Goal: Task Accomplishment & Management: Manage account settings

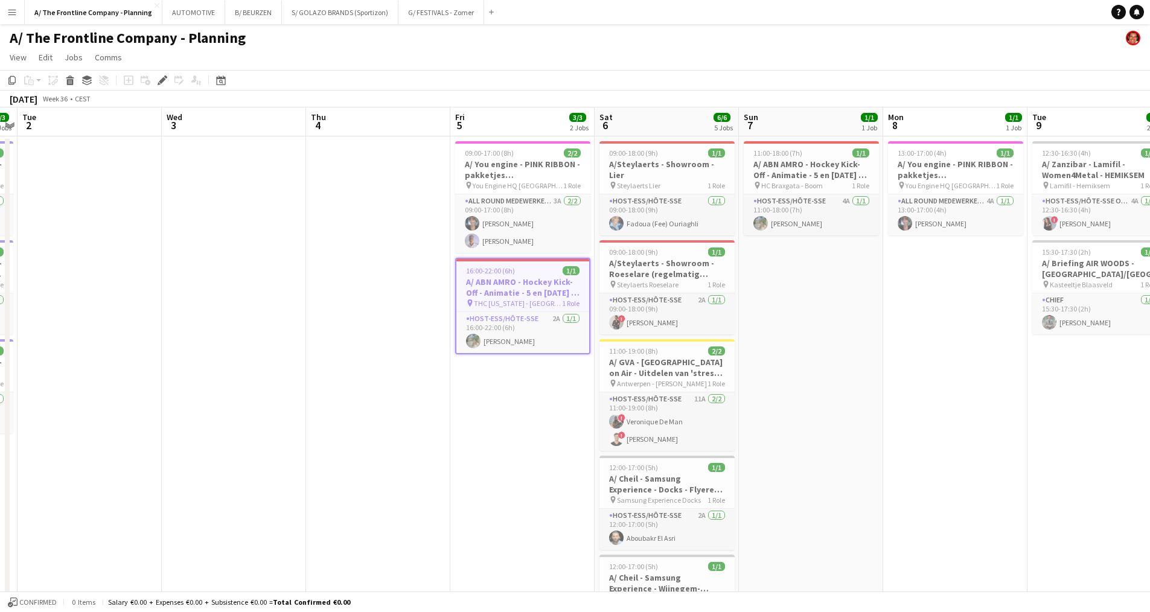
drag, startPoint x: 159, startPoint y: 83, endPoint x: 257, endPoint y: 87, distance: 97.9
click at [159, 83] on icon "Edit" at bounding box center [163, 80] width 10 height 10
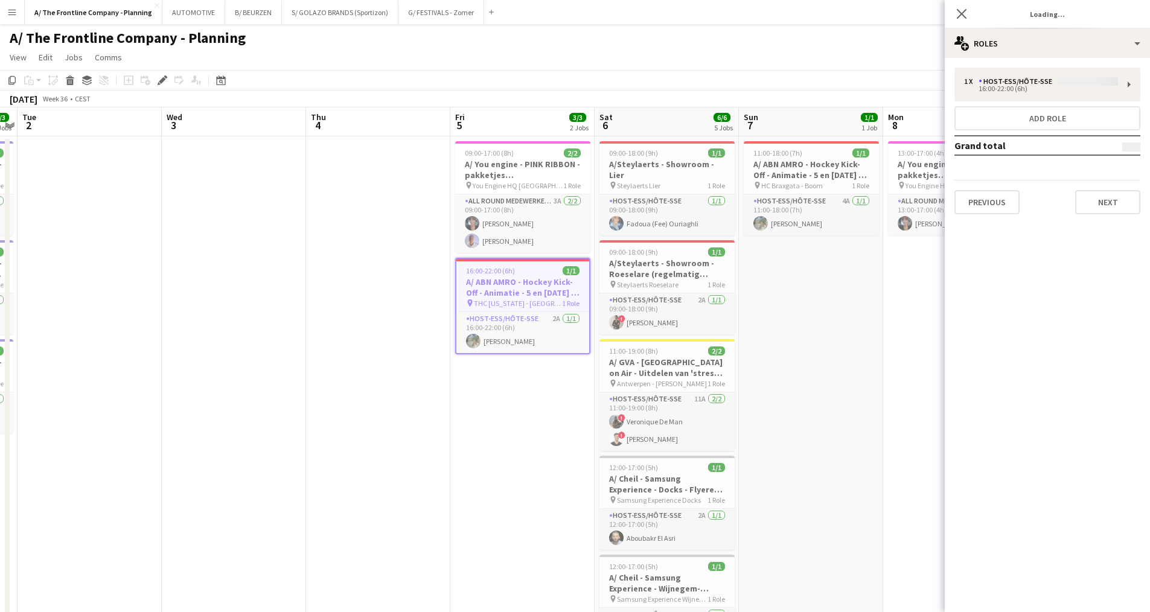
type input "**********"
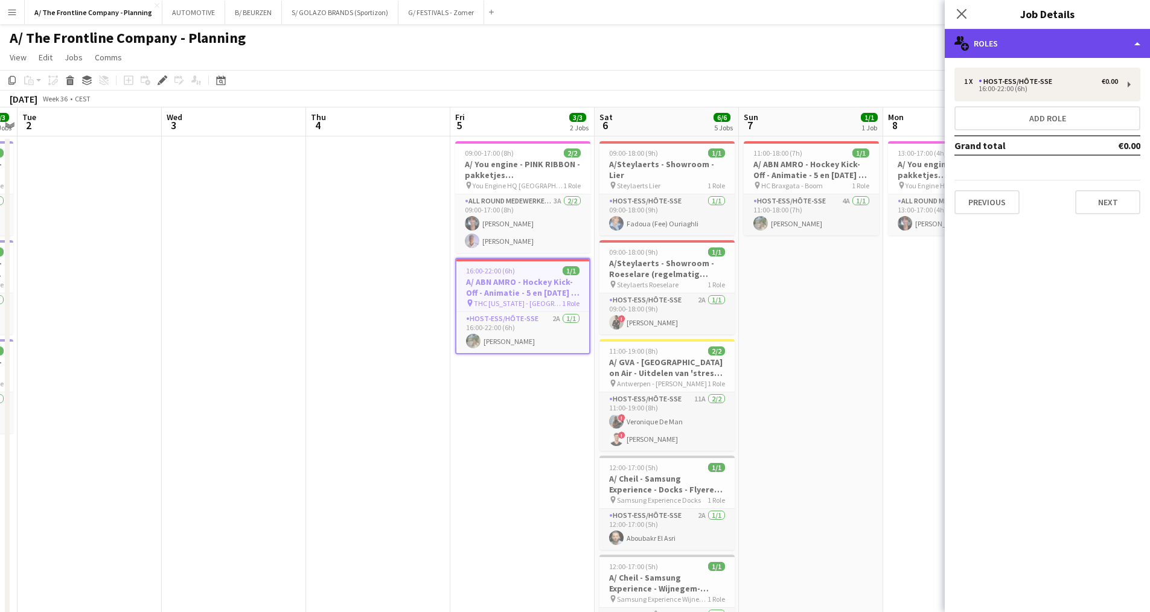
click at [1016, 48] on div "multiple-users-add Roles" at bounding box center [1046, 43] width 205 height 29
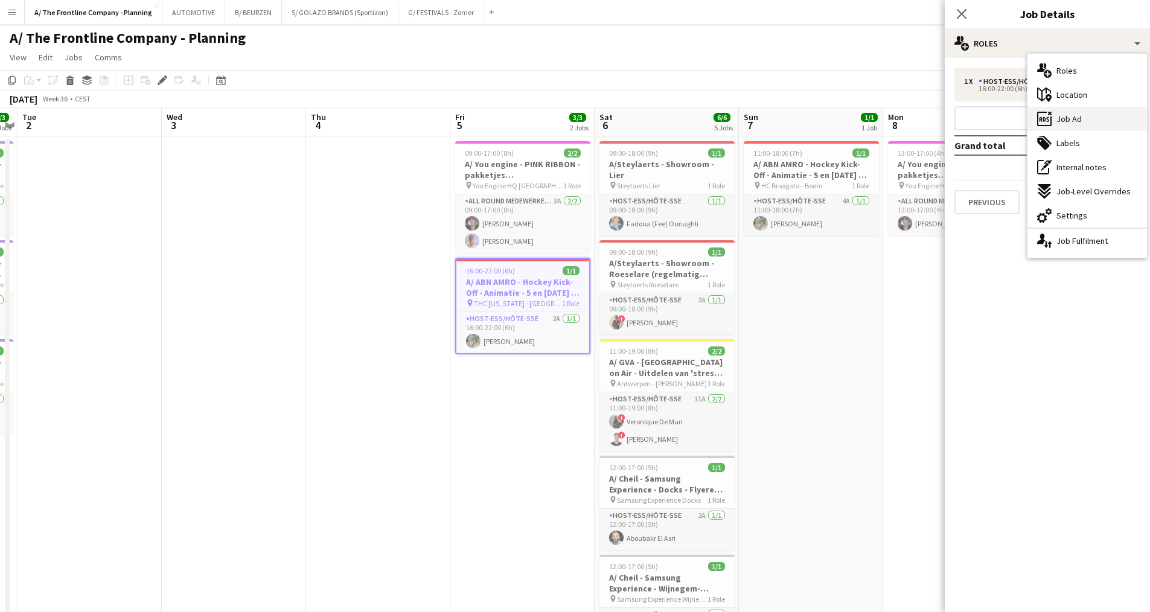
click at [1058, 123] on span "Job Ad" at bounding box center [1068, 118] width 25 height 11
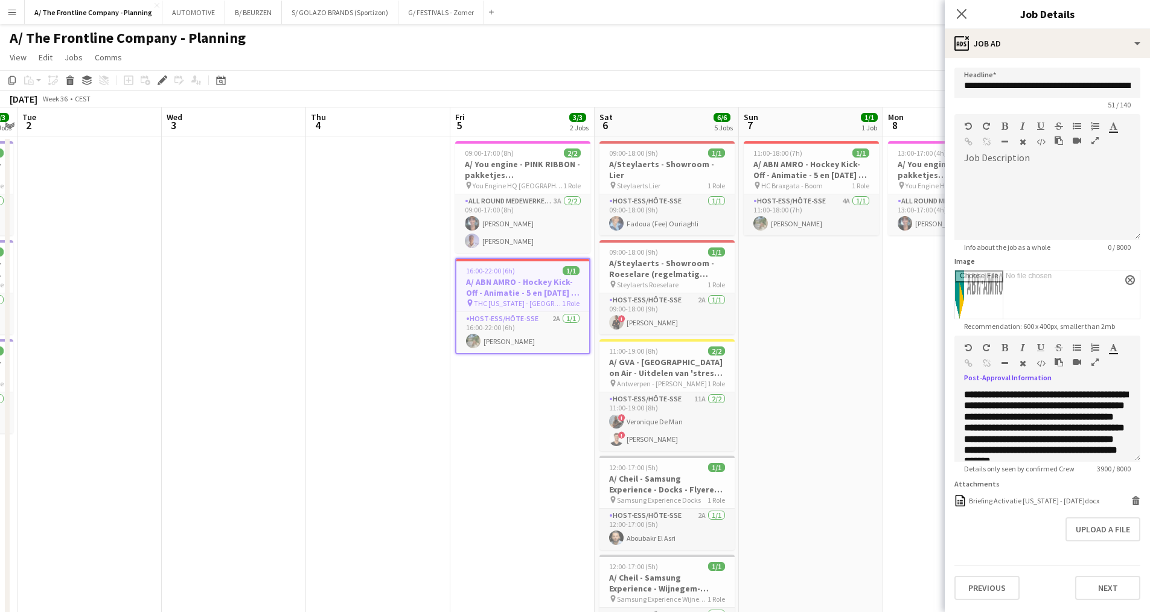
click at [1098, 363] on icon "button" at bounding box center [1094, 362] width 7 height 8
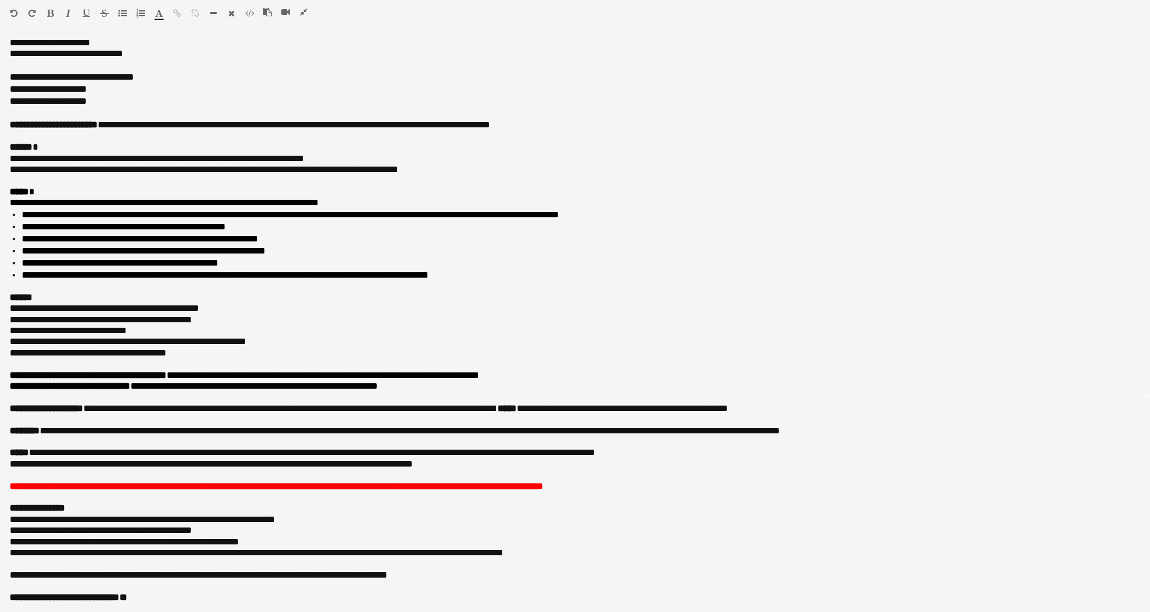
scroll to position [225, 0]
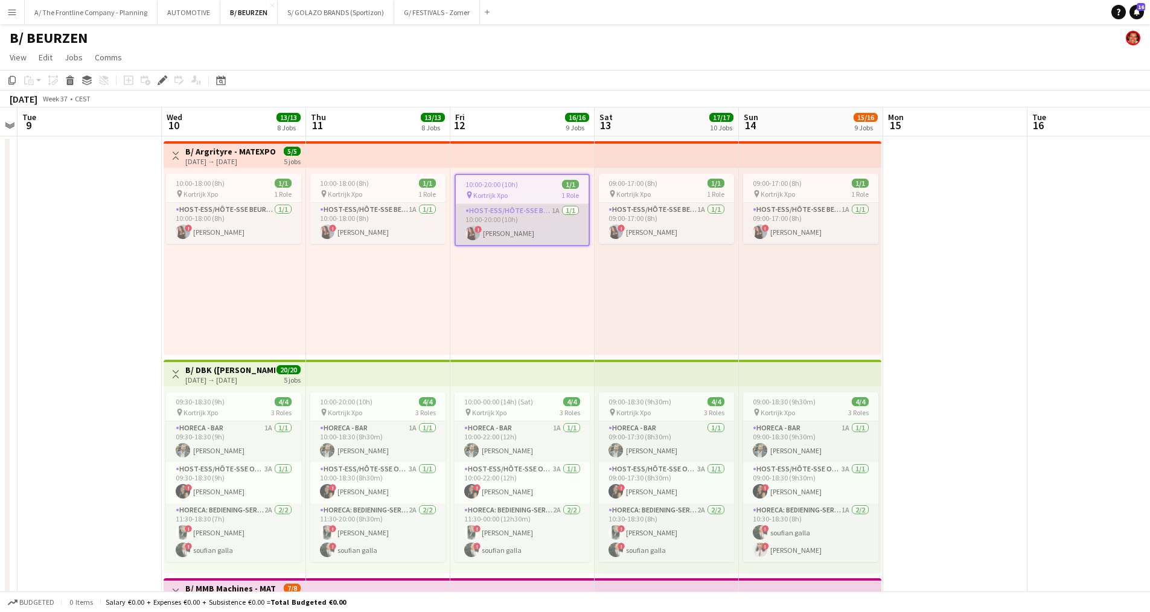
click at [503, 221] on app-card-role "Host-ess/Hôte-sse Beurs - Foire 1A 1/1 10:00-20:00 (10h) ! Charlotte Goeman" at bounding box center [522, 224] width 133 height 41
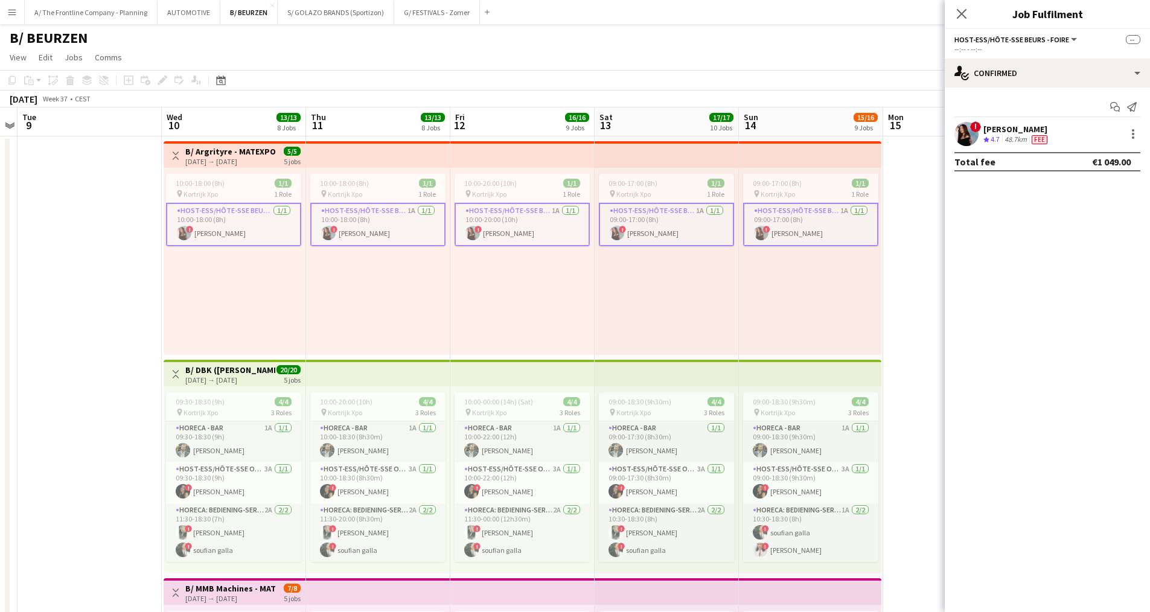
click at [1005, 124] on div "[PERSON_NAME]" at bounding box center [1016, 129] width 66 height 11
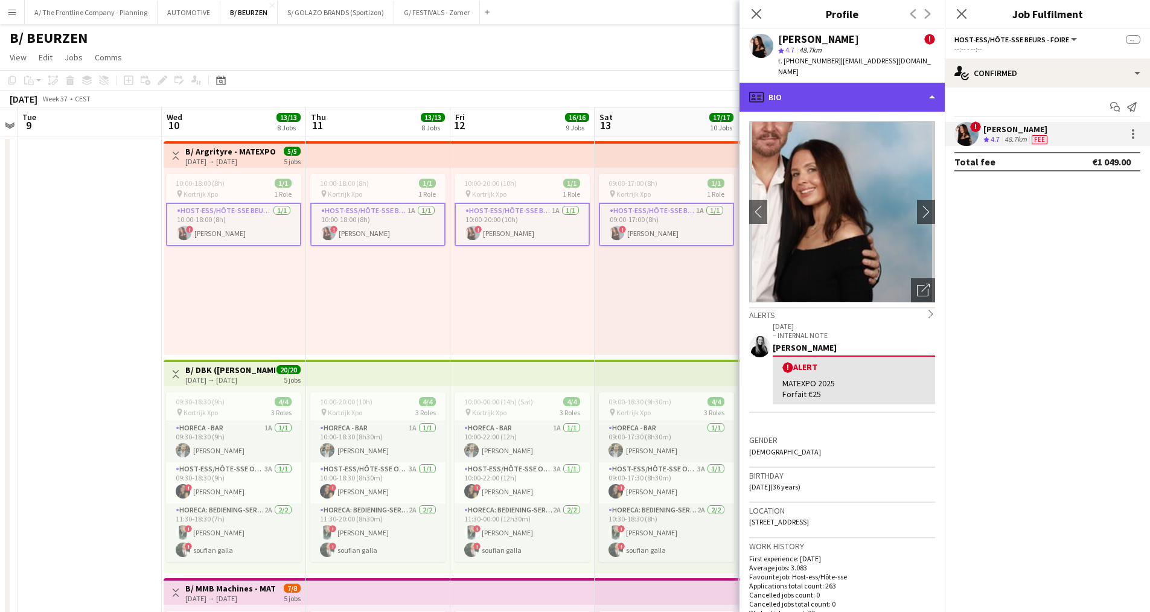
click at [853, 83] on div "profile Bio" at bounding box center [841, 97] width 205 height 29
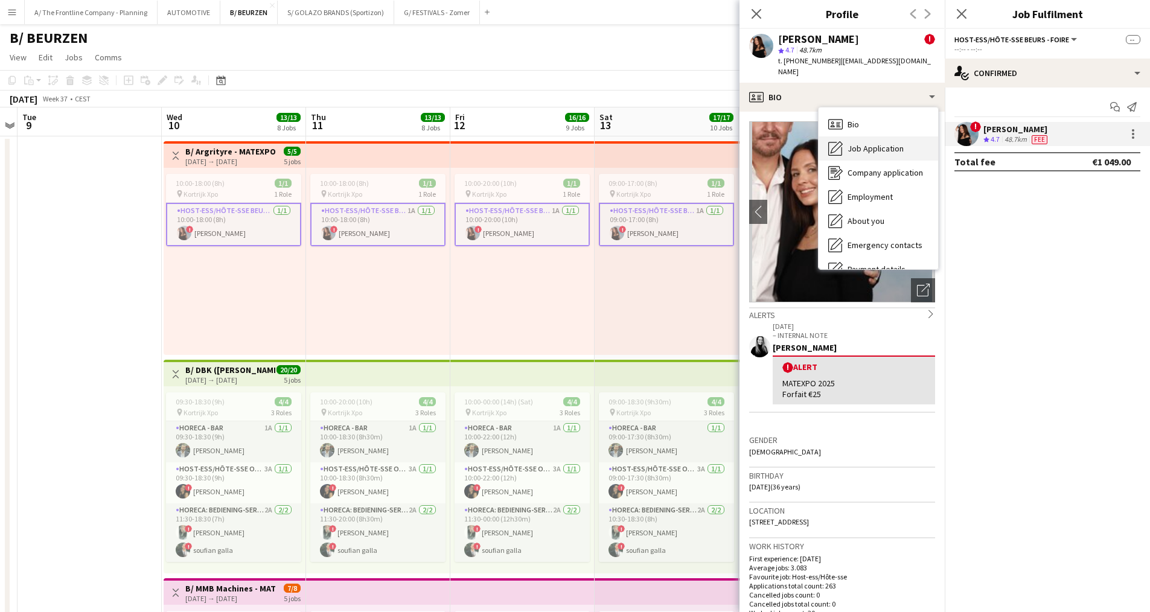
click at [855, 143] on span "Job Application" at bounding box center [875, 148] width 56 height 11
